Goal: Information Seeking & Learning: Find specific fact

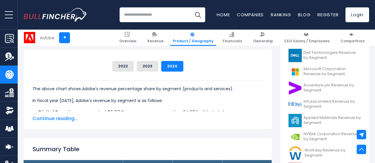
scroll to position [177, 0]
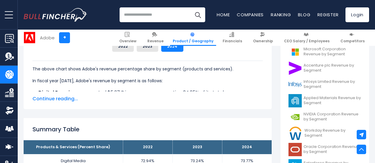
click at [63, 97] on span "Continue reading..." at bounding box center [147, 98] width 230 height 7
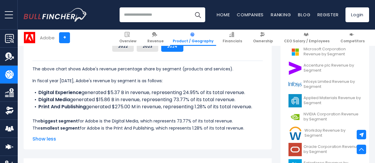
drag, startPoint x: 251, startPoint y: 107, endPoint x: 32, endPoint y: 106, distance: 218.9
click at [32, 106] on li "Print And Publishing generated $275.00 M in revenue, representing 1.28% of its …" at bounding box center [147, 106] width 230 height 7
copy li "Print And Publishing generated $275.00 M in revenue, representing 1.28% of its …"
click at [105, 118] on div "The above chart shows Adobe's revenue percentage share by segment (products and…" at bounding box center [147, 95] width 230 height 71
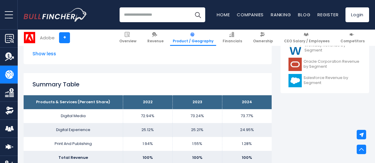
scroll to position [295, 0]
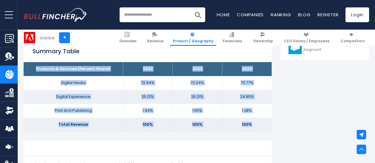
drag, startPoint x: 24, startPoint y: 72, endPoint x: 255, endPoint y: 133, distance: 238.3
click at [255, 131] on tbody "Products & Services (Percent Share) 2022 2023 2024 Digital Media 72.94% 73.24% …" at bounding box center [148, 96] width 248 height 69
copy tbody "Products & Services (Percent Share) 2022 2023 2024 Digital Media 72.94% 73.24% …"
click at [127, 104] on td "25.12%" at bounding box center [148, 97] width 50 height 14
drag, startPoint x: 32, startPoint y: 75, endPoint x: 255, endPoint y: 135, distance: 231.5
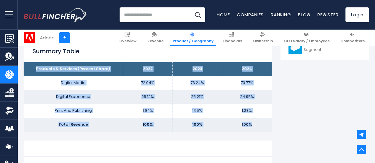
click at [255, 131] on tbody "Products & Services (Percent Share) 2022 2023 2024 Digital Media 72.94% 73.24% …" at bounding box center [148, 96] width 248 height 69
copy tbody "Products & Services (Percent Share) 2022 2023 2024 Digital Media 72.94% 73.24% …"
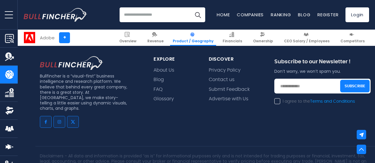
scroll to position [897, 0]
